Goal: Task Accomplishment & Management: Manage account settings

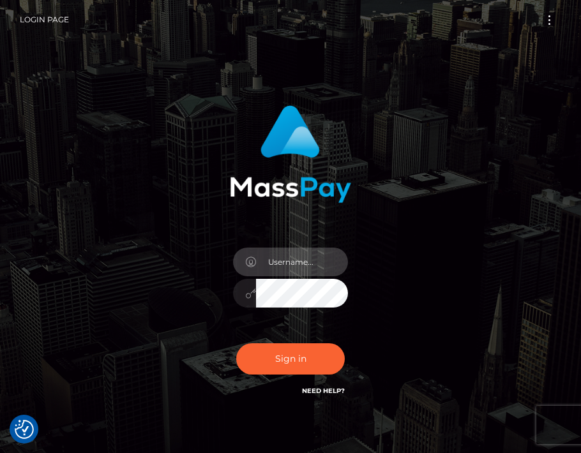
type input "[EMAIL_ADDRESS][DOMAIN_NAME]"
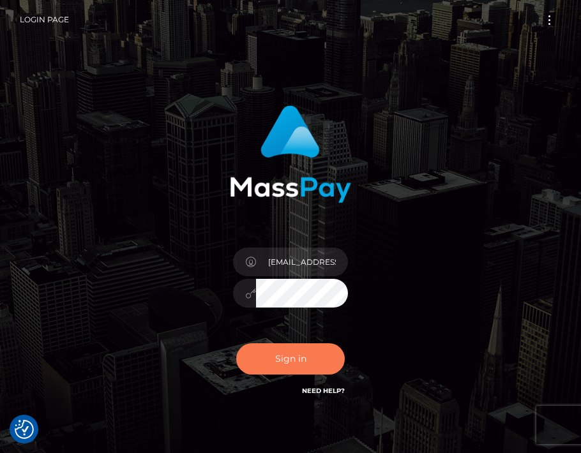
click at [324, 359] on button "Sign in" at bounding box center [290, 358] width 109 height 31
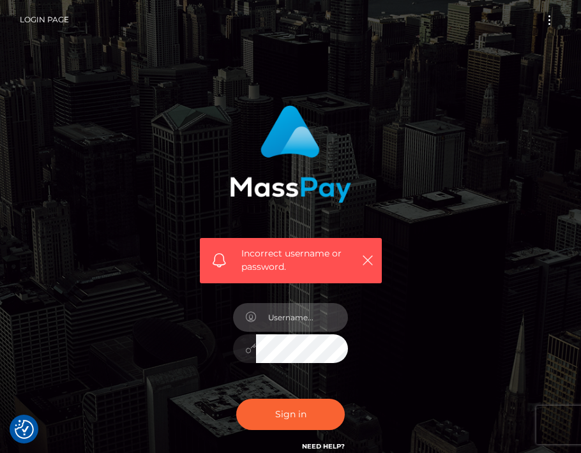
type input "[EMAIL_ADDRESS][DOMAIN_NAME]"
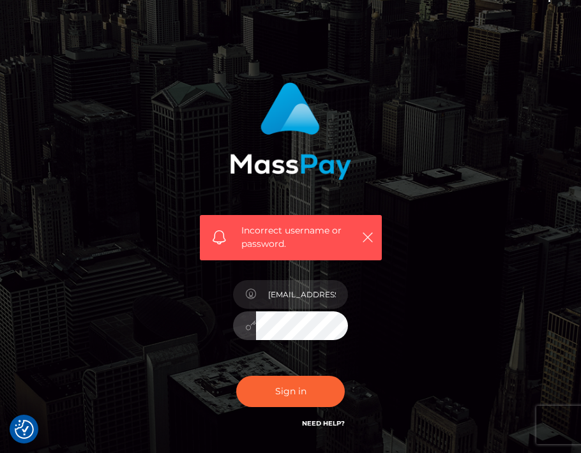
scroll to position [26, 0]
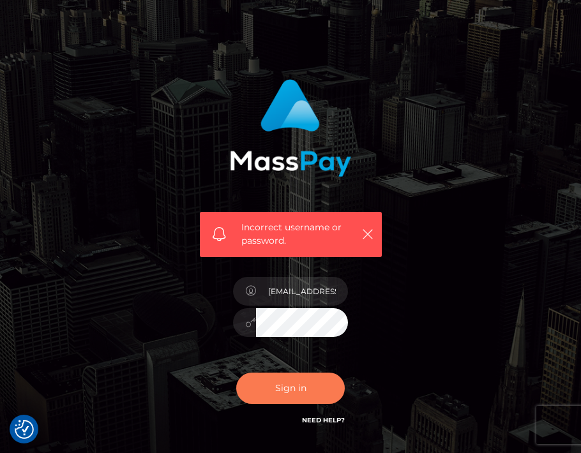
click at [298, 389] on button "Sign in" at bounding box center [290, 388] width 109 height 31
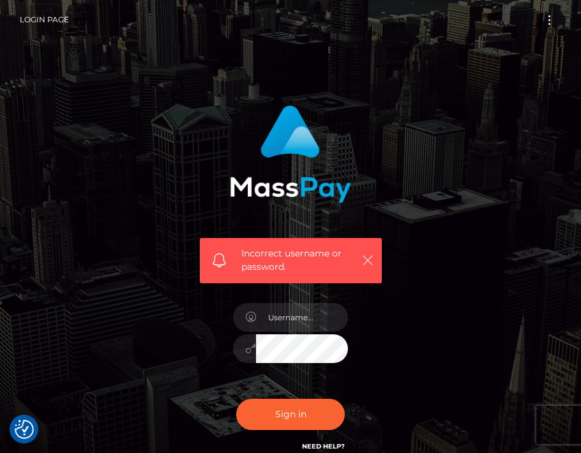
click at [371, 268] on button "button" at bounding box center [367, 260] width 16 height 16
